Goal: Transaction & Acquisition: Purchase product/service

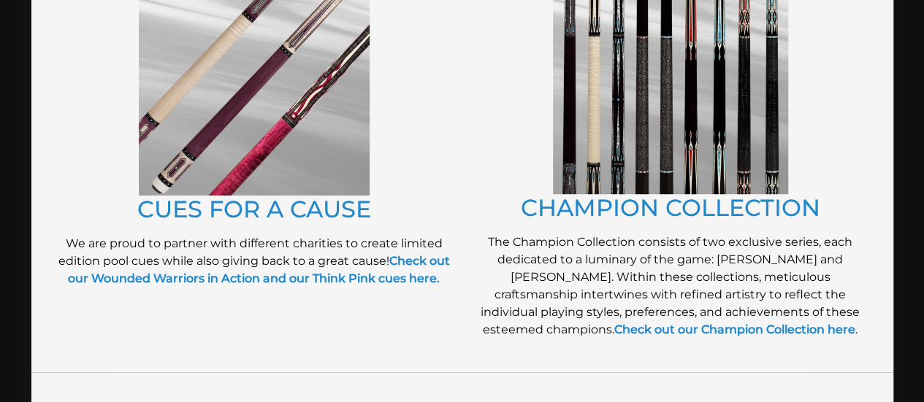
scroll to position [399, 0]
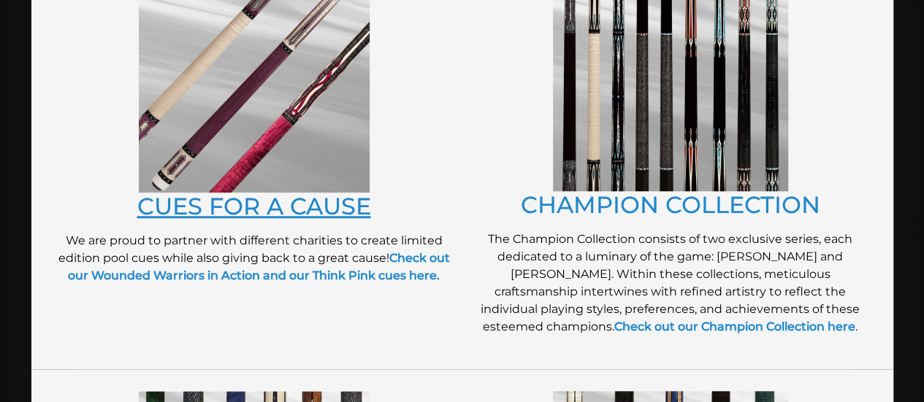
click at [299, 207] on link "CUES FOR A CAUSE" at bounding box center [254, 206] width 234 height 28
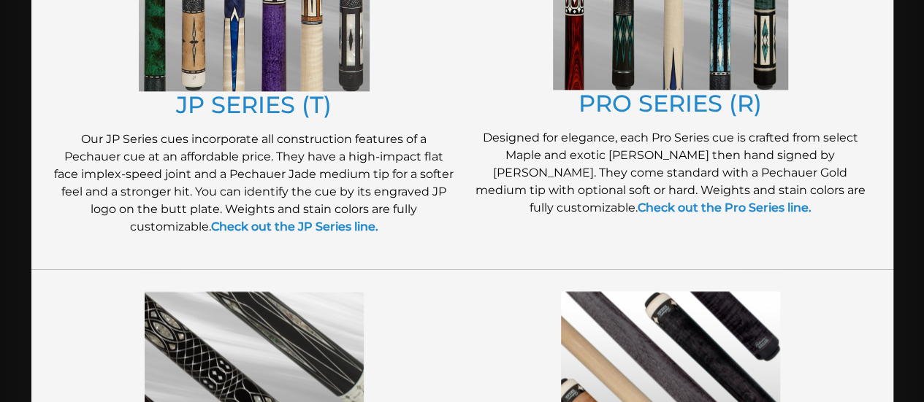
scroll to position [927, 0]
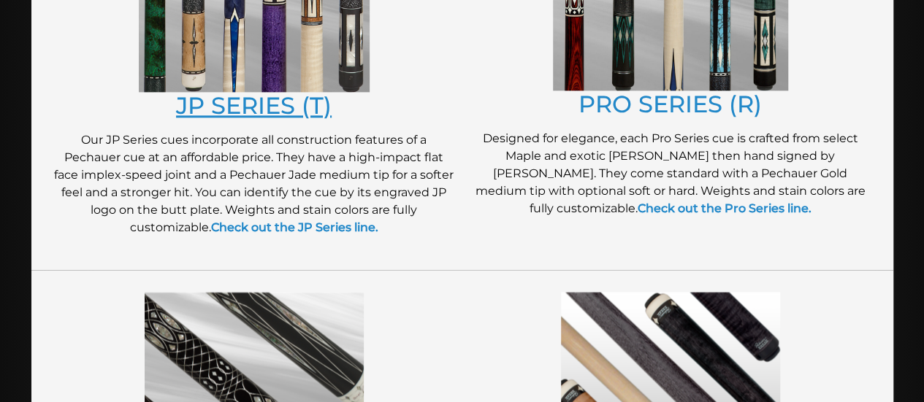
click at [231, 102] on link "JP SERIES (T)" at bounding box center [254, 105] width 156 height 28
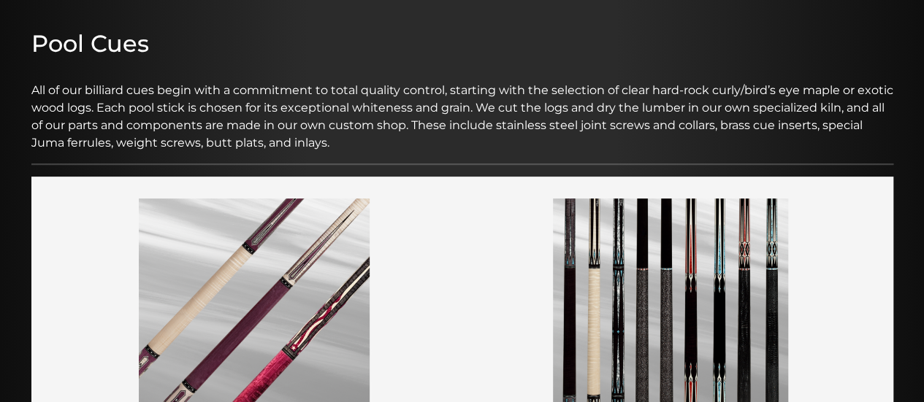
scroll to position [0, 0]
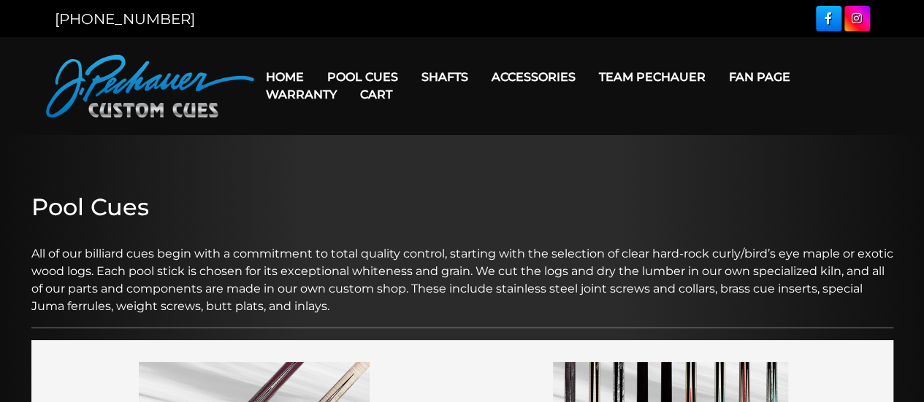
click at [377, 80] on link "Cart" at bounding box center [375, 94] width 55 height 37
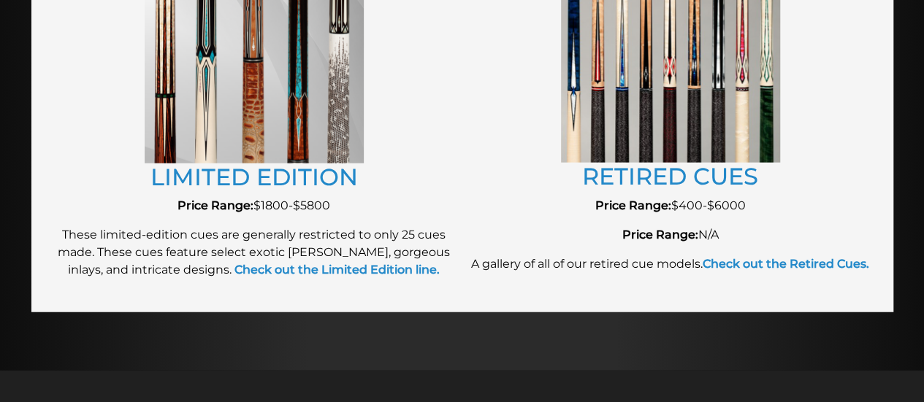
scroll to position [1728, 0]
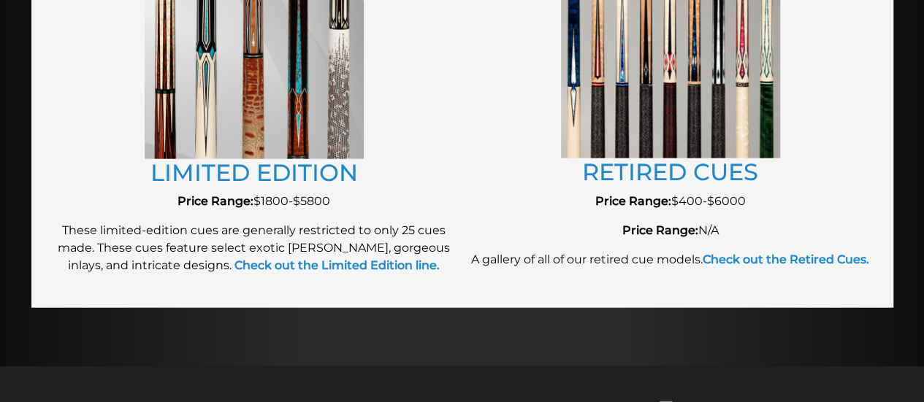
click at [708, 126] on img at bounding box center [670, 49] width 219 height 218
click at [707, 174] on link "RETIRED CUES" at bounding box center [670, 172] width 176 height 28
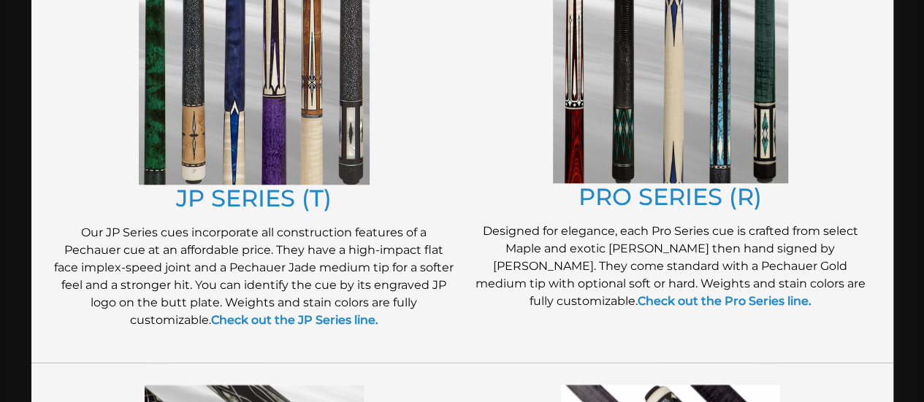
scroll to position [843, 0]
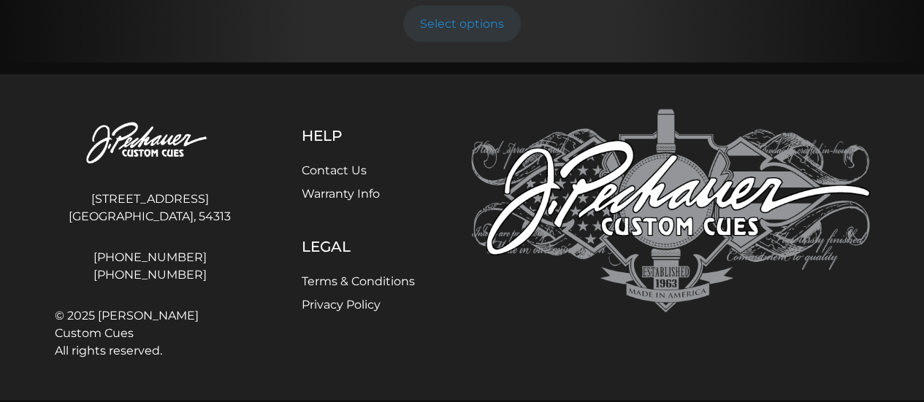
scroll to position [1565, 0]
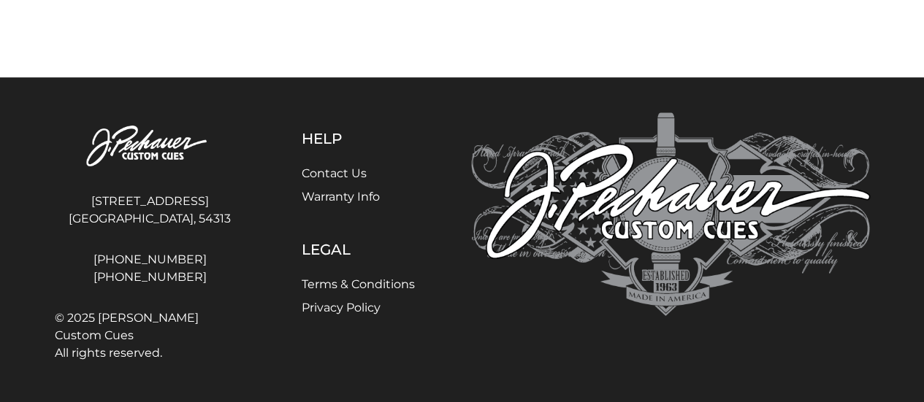
scroll to position [3733, 0]
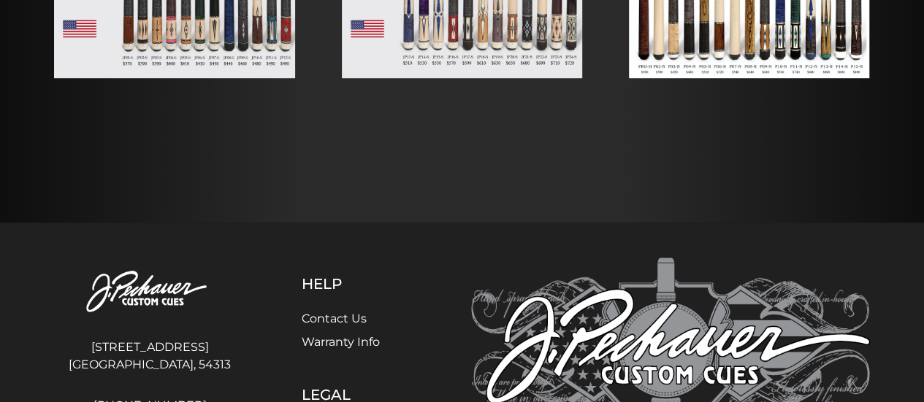
scroll to position [536, 0]
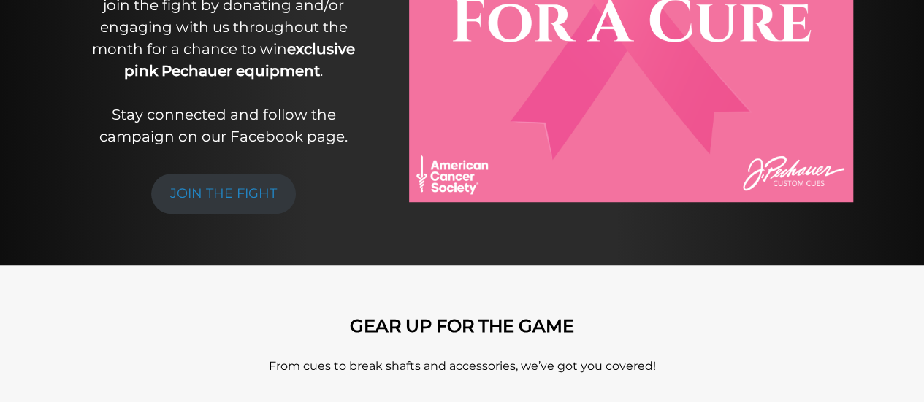
scroll to position [469, 0]
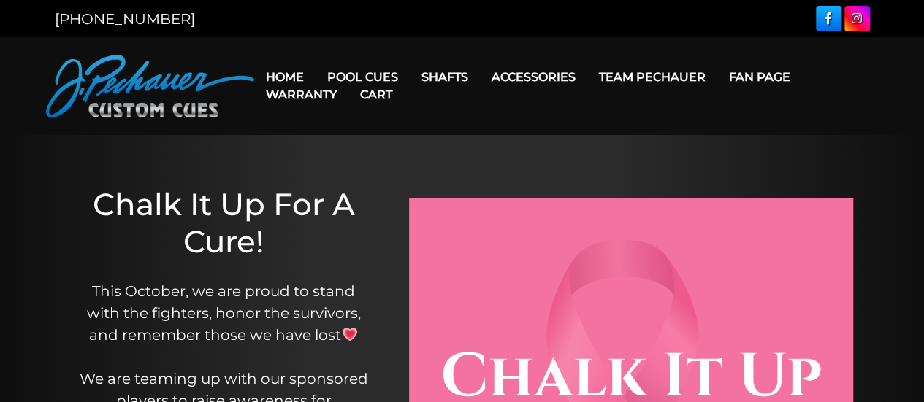
click at [373, 80] on link "Cart" at bounding box center [375, 94] width 55 height 37
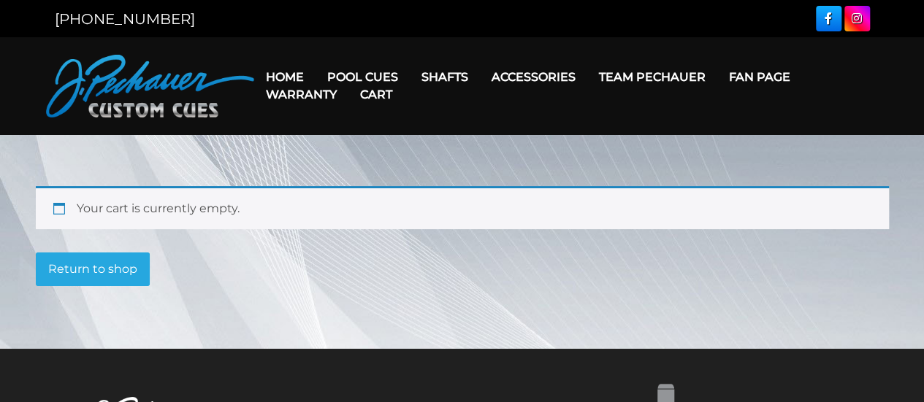
click at [379, 76] on link "Cart" at bounding box center [375, 94] width 55 height 37
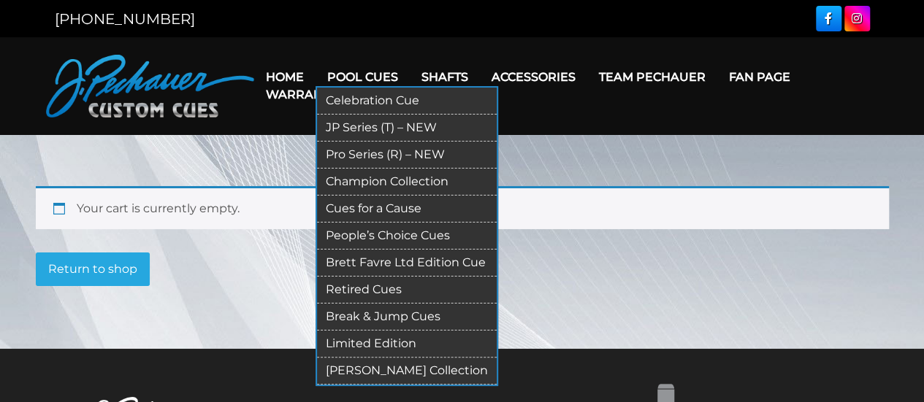
click at [399, 129] on link "JP Series (T) – NEW" at bounding box center [407, 128] width 180 height 27
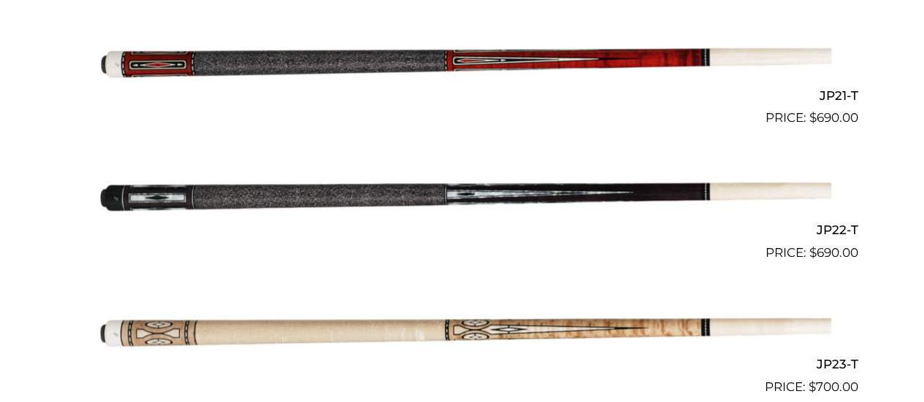
scroll to position [3156, 0]
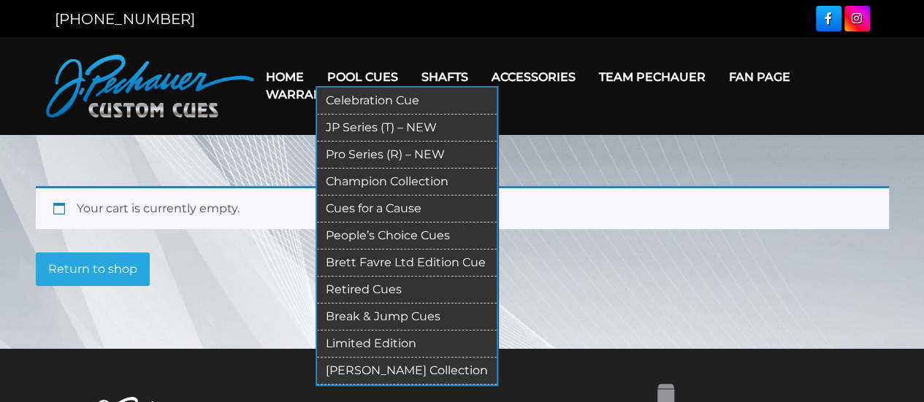
click at [364, 340] on link "Limited Edition" at bounding box center [407, 344] width 180 height 27
click at [335, 157] on link "Pro Series (R) – NEW" at bounding box center [407, 155] width 180 height 27
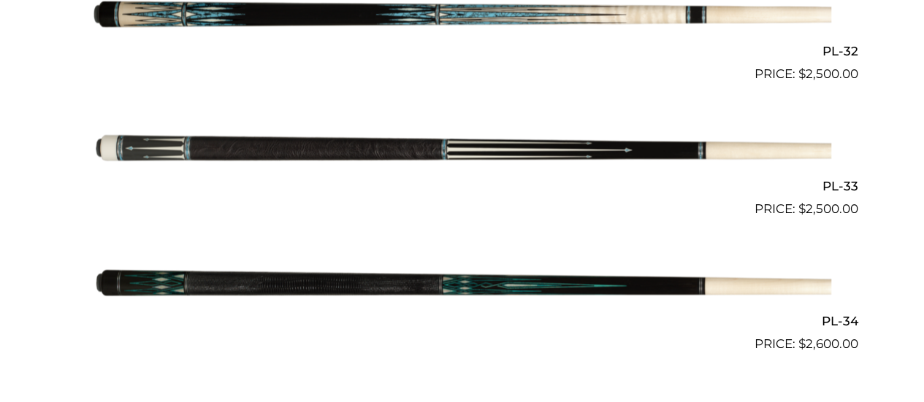
scroll to position [1067, 0]
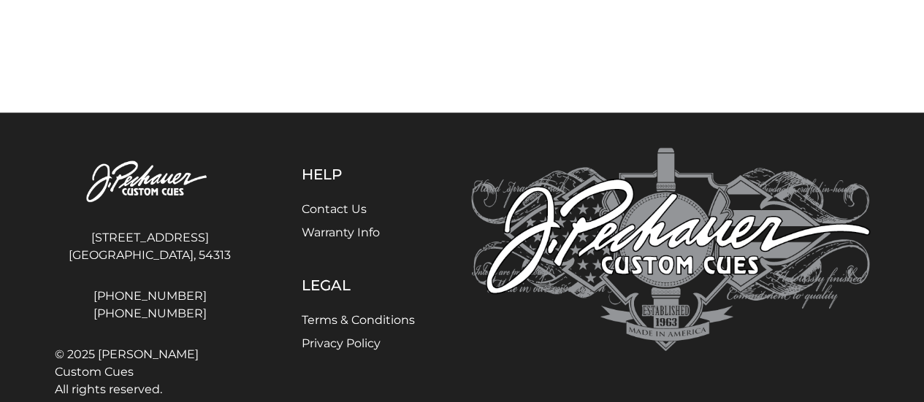
scroll to position [4517, 0]
